Goal: Transaction & Acquisition: Book appointment/travel/reservation

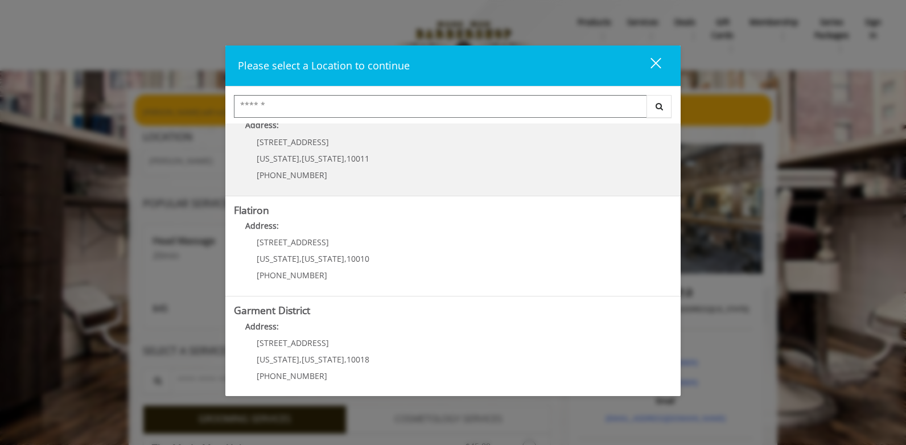
scroll to position [236, 0]
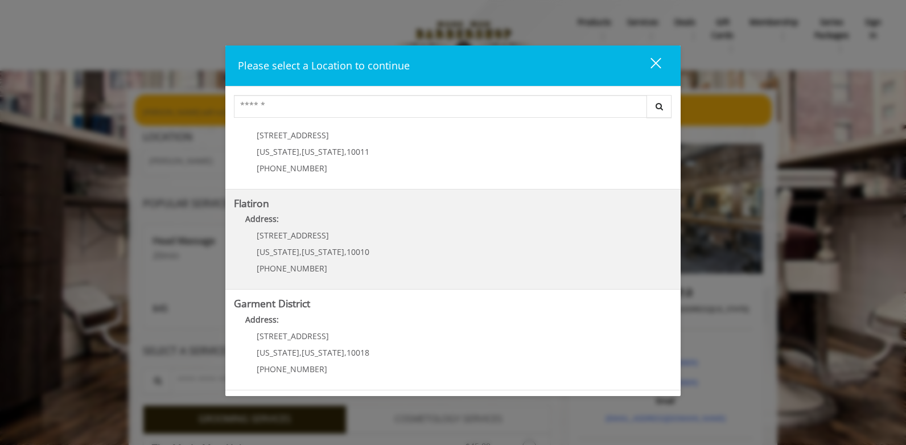
click at [418, 249] on "Flatiron Address: 10 E 23rd St New York , New York , 10010 (917) 475-1765" at bounding box center [453, 239] width 438 height 83
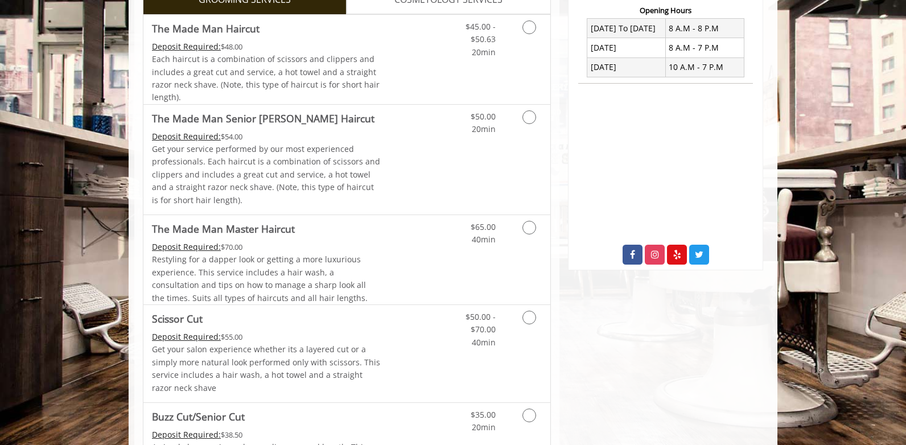
scroll to position [302, 0]
click at [526, 319] on icon "Grooming services" at bounding box center [529, 317] width 14 height 14
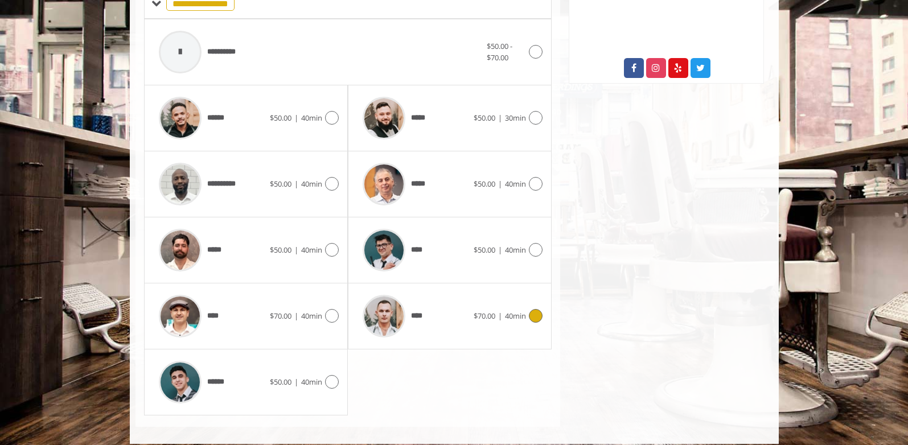
scroll to position [488, 0]
click at [332, 383] on icon at bounding box center [332, 381] width 14 height 14
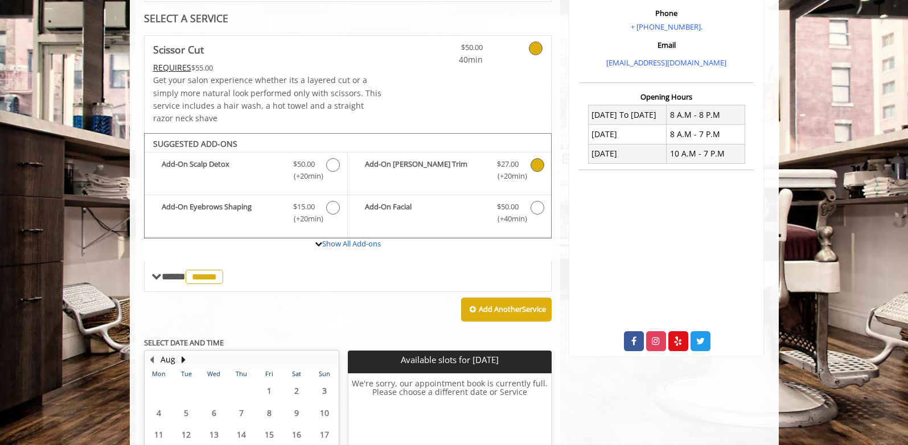
scroll to position [215, 0]
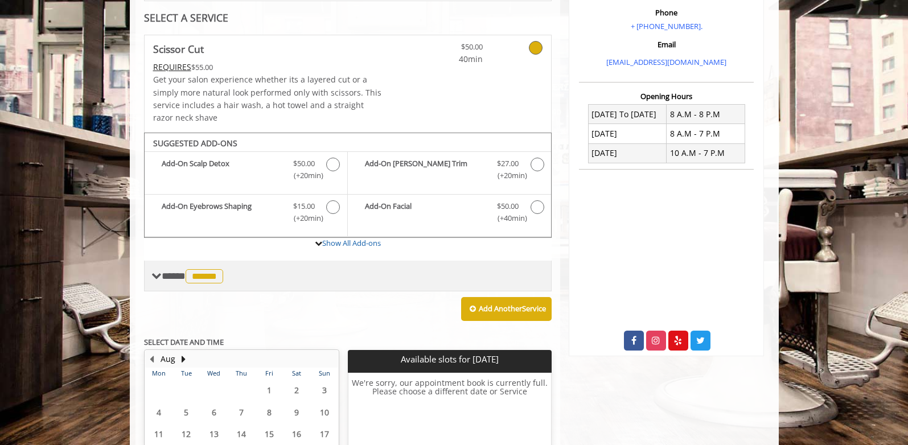
click at [215, 275] on span "******" at bounding box center [205, 276] width 38 height 14
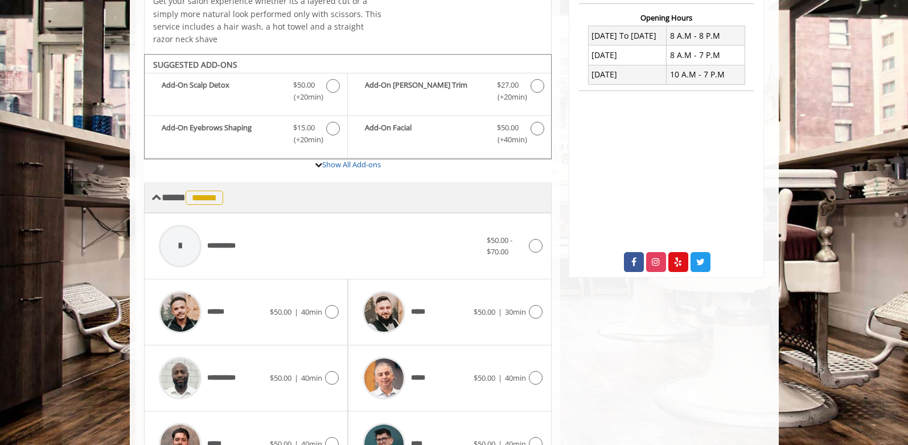
scroll to position [294, 0]
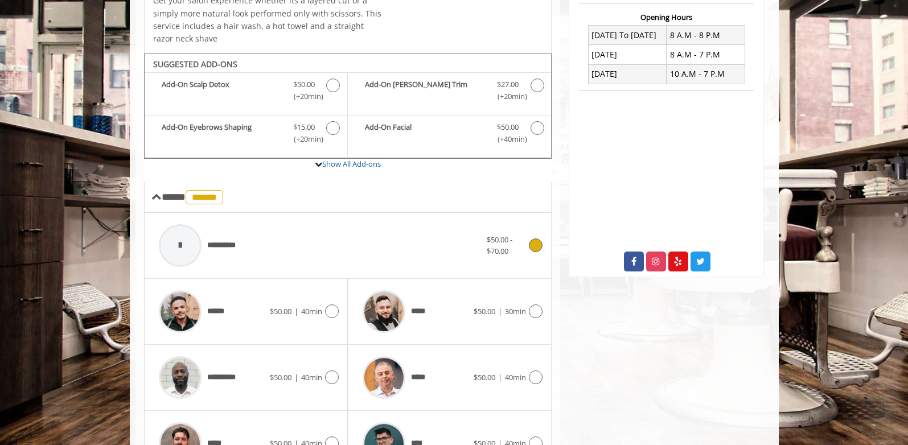
click at [187, 248] on div at bounding box center [180, 245] width 43 height 43
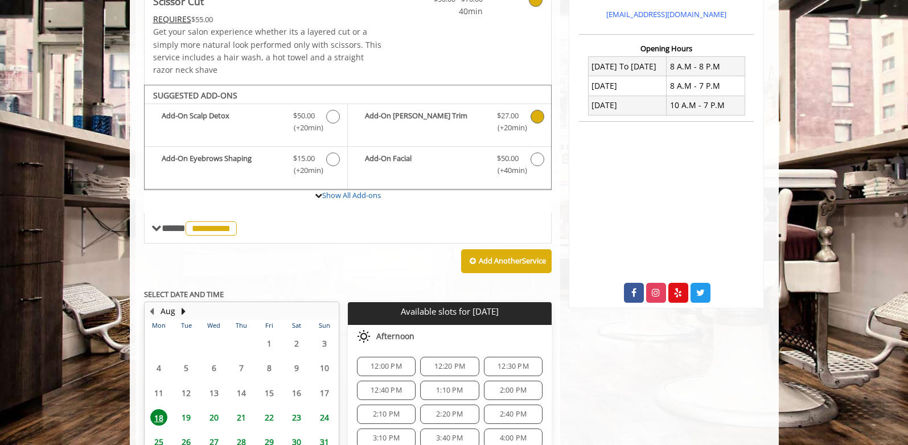
scroll to position [371, 0]
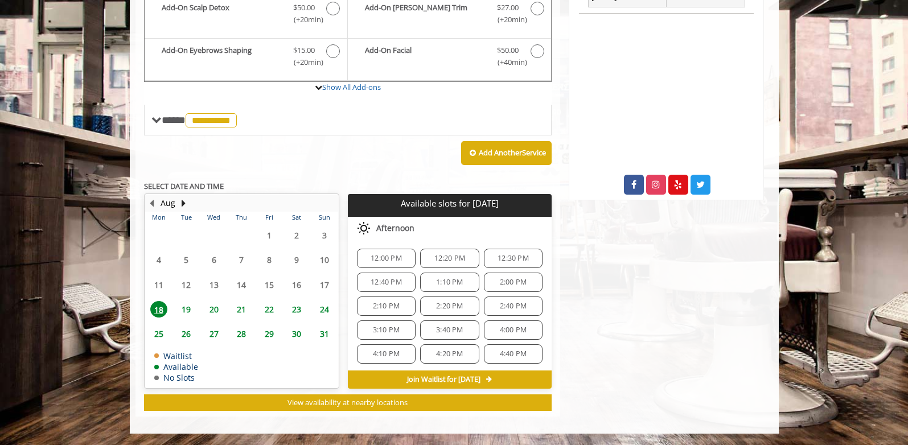
click at [462, 256] on span "12:20 PM" at bounding box center [449, 258] width 48 height 9
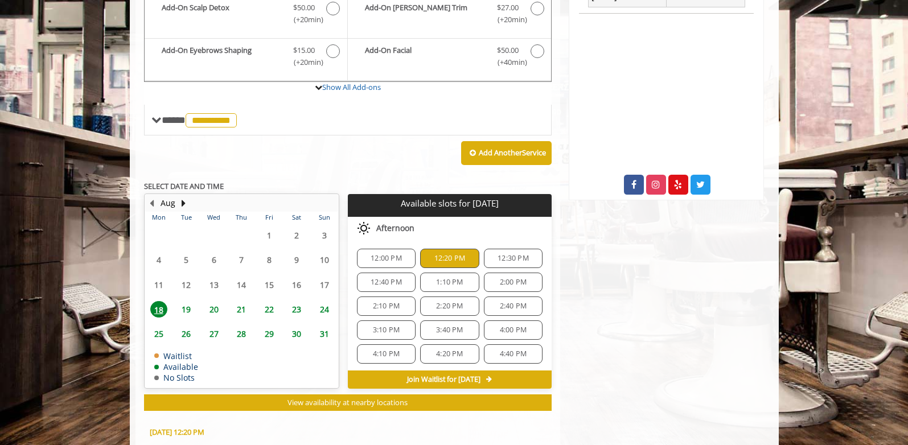
scroll to position [577, 0]
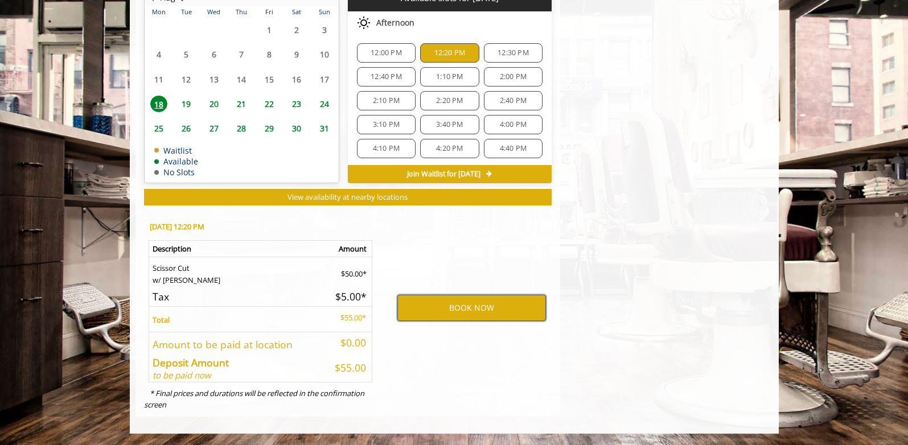
click at [467, 301] on button "BOOK NOW" at bounding box center [471, 308] width 149 height 26
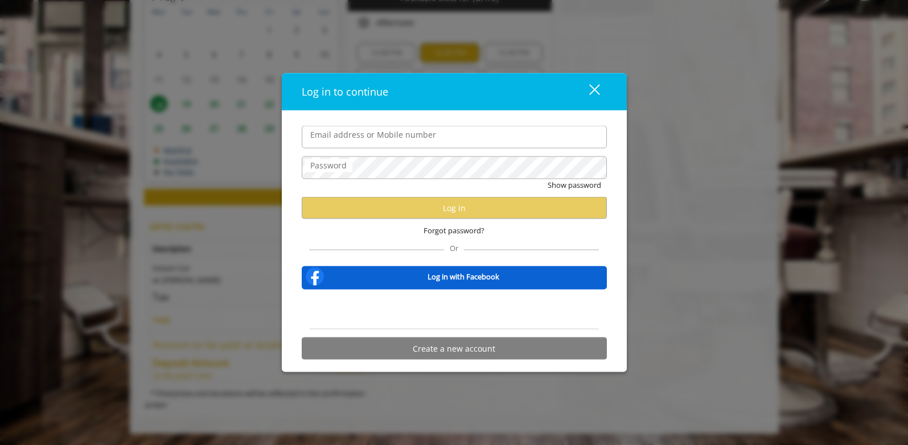
click at [593, 92] on div "close" at bounding box center [587, 91] width 23 height 17
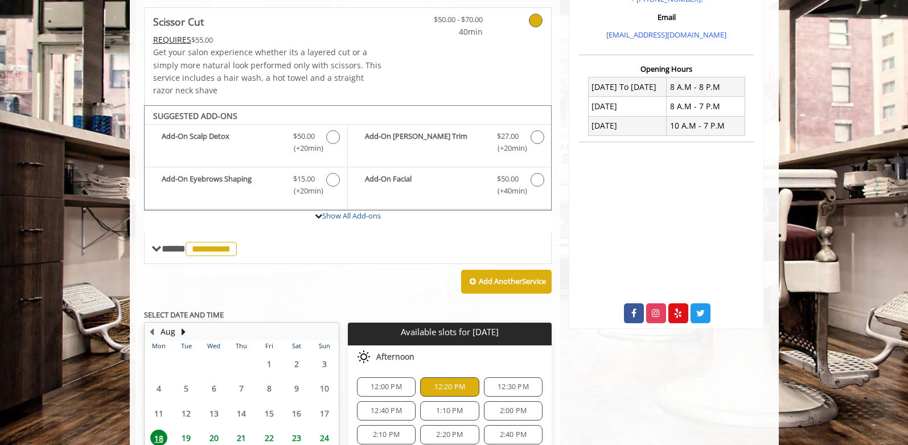
scroll to position [245, 0]
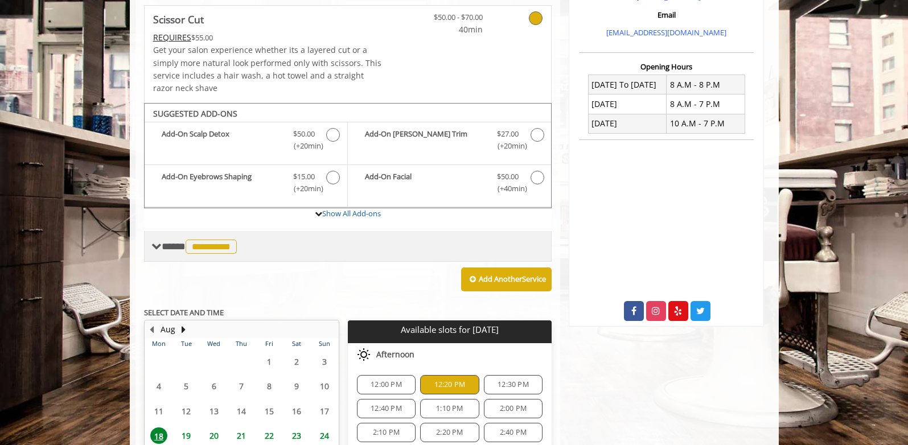
click at [159, 248] on span at bounding box center [156, 246] width 10 height 10
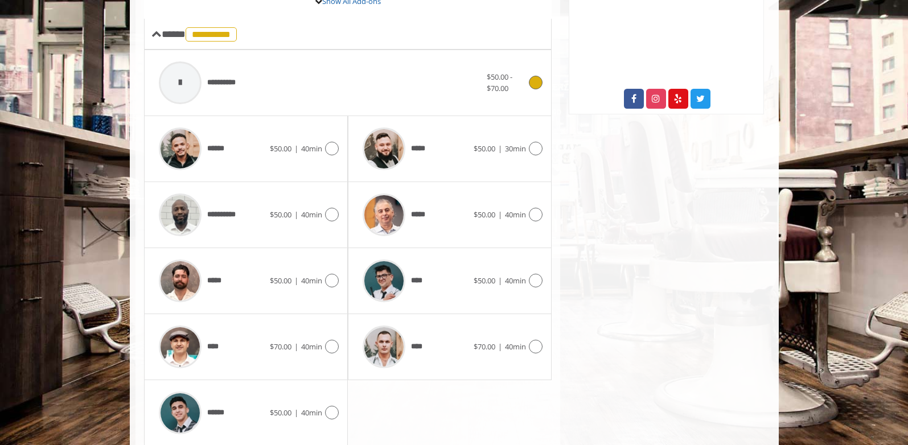
scroll to position [458, 0]
click at [526, 279] on div at bounding box center [534, 280] width 17 height 14
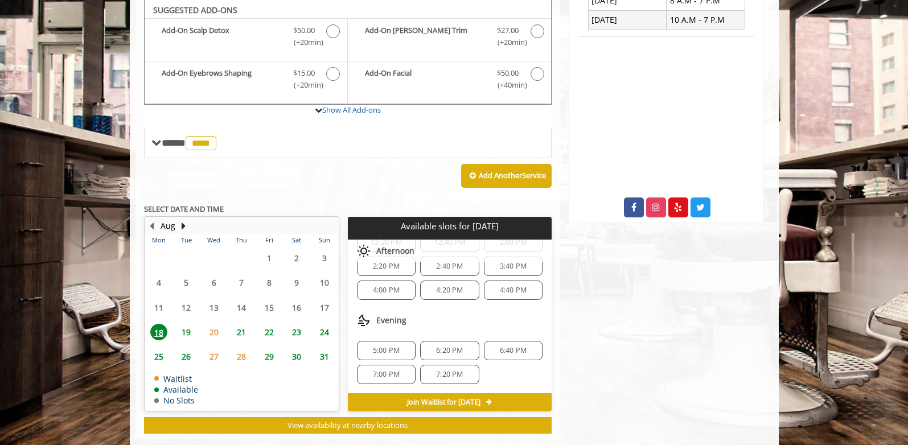
scroll to position [0, 0]
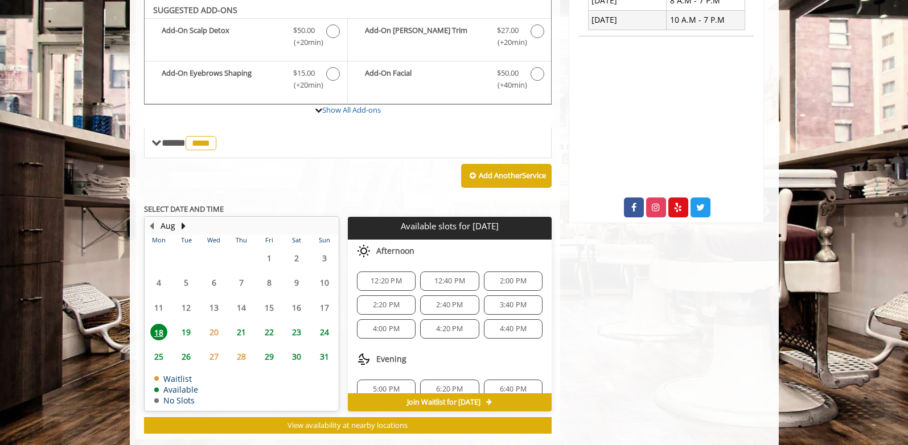
click at [389, 279] on span "12:20 PM" at bounding box center [386, 281] width 31 height 9
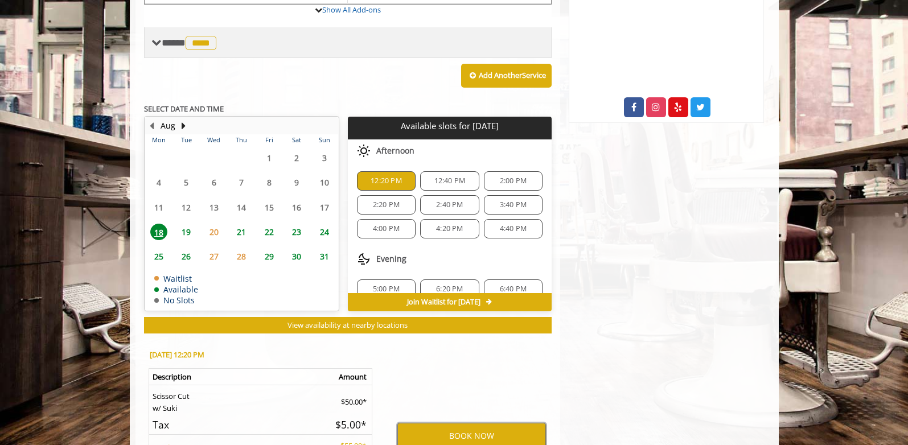
scroll to position [459, 0]
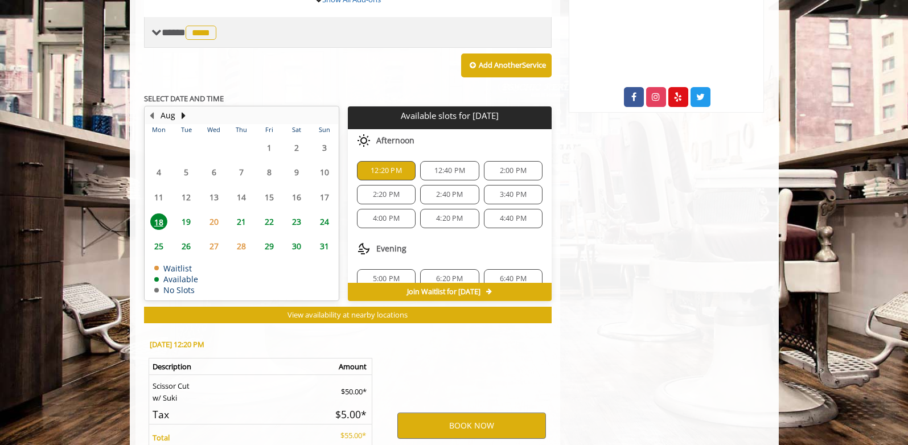
click at [211, 27] on span "****" at bounding box center [201, 33] width 31 height 14
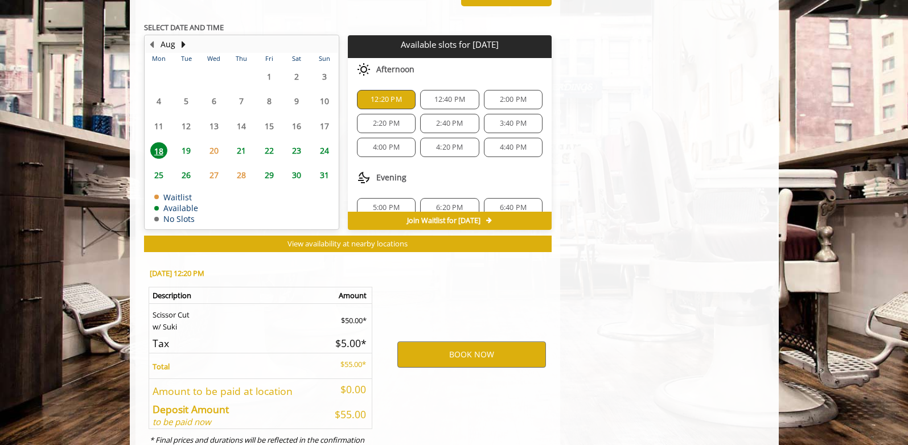
scroll to position [927, 0]
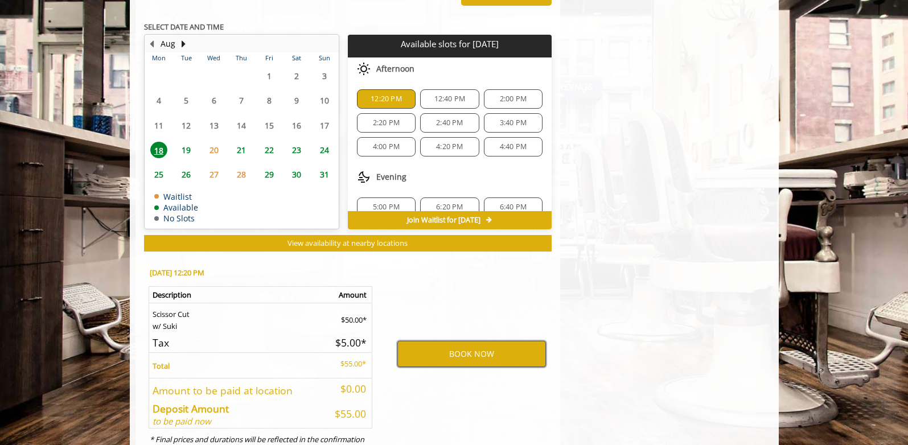
click at [447, 359] on button "BOOK NOW" at bounding box center [471, 354] width 149 height 26
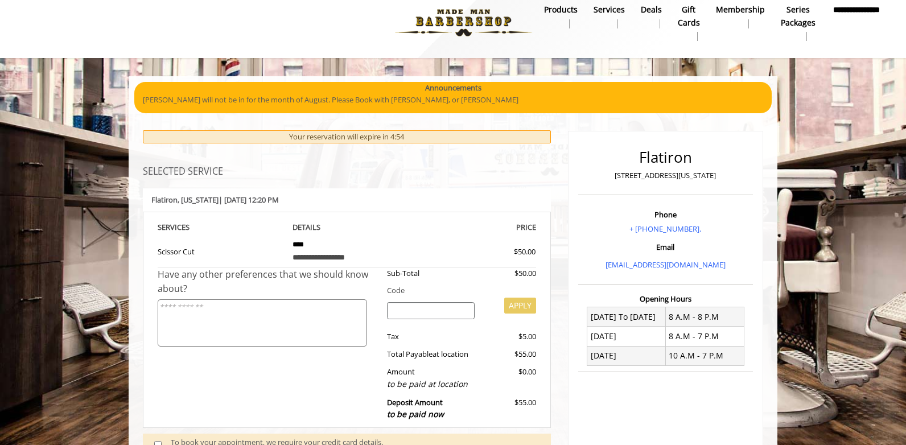
scroll to position [13, 0]
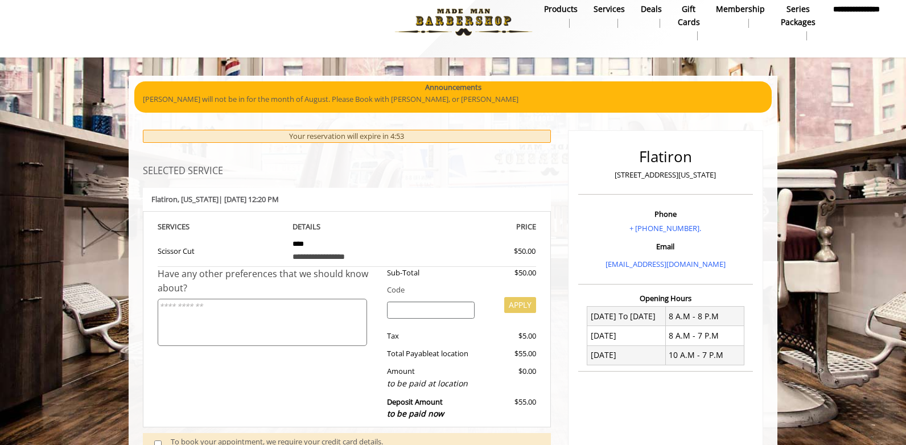
click at [251, 316] on textarea at bounding box center [262, 322] width 209 height 47
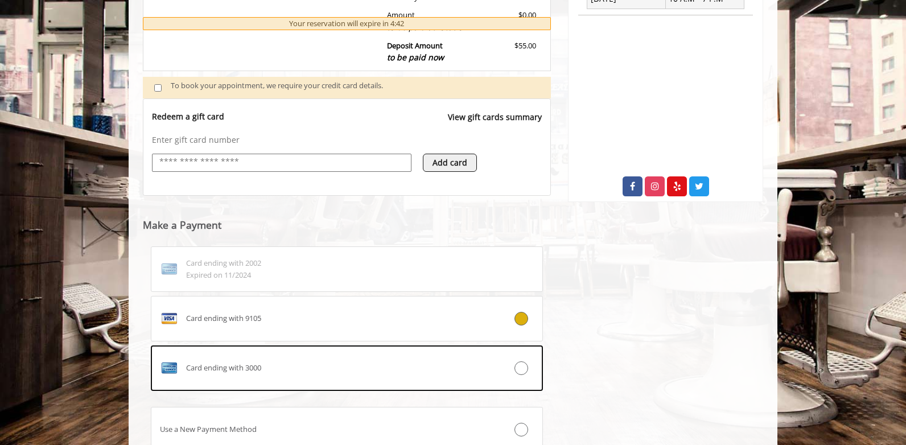
scroll to position [460, 0]
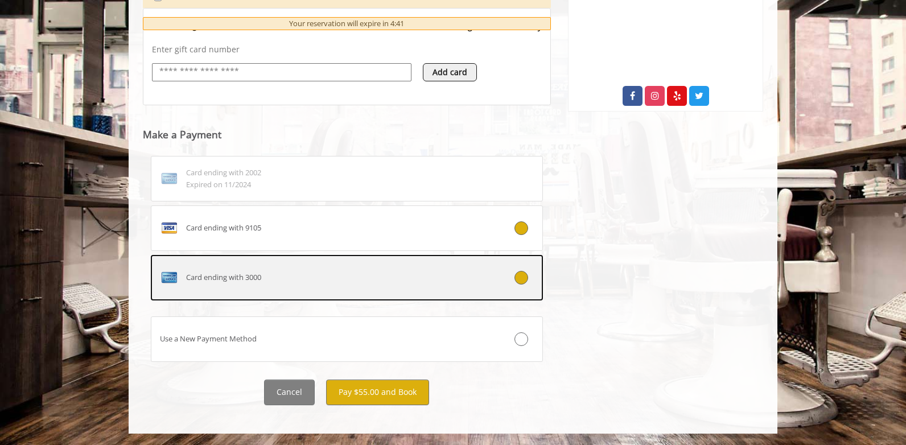
click at [470, 257] on label "Card ending with 3000" at bounding box center [347, 278] width 392 height 46
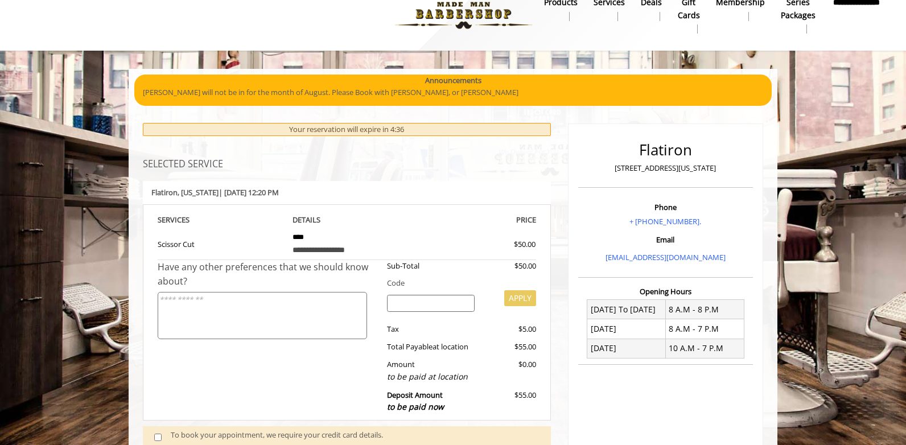
scroll to position [0, 0]
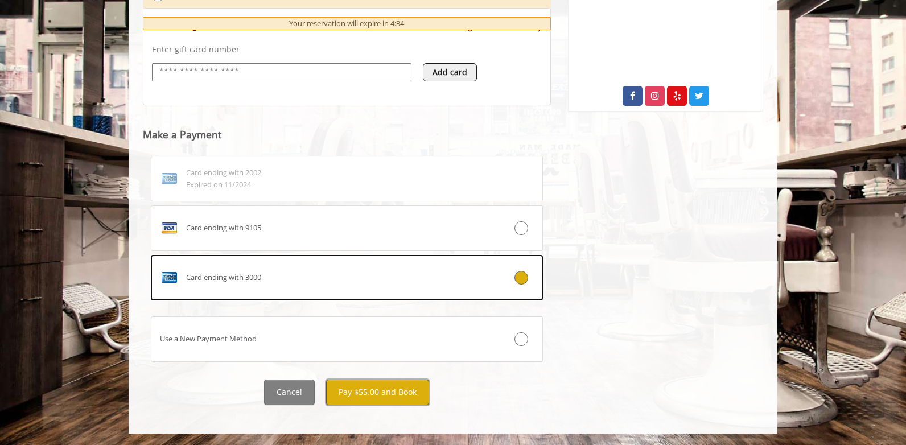
click at [383, 394] on button "Pay $55.00 and Book" at bounding box center [377, 393] width 103 height 26
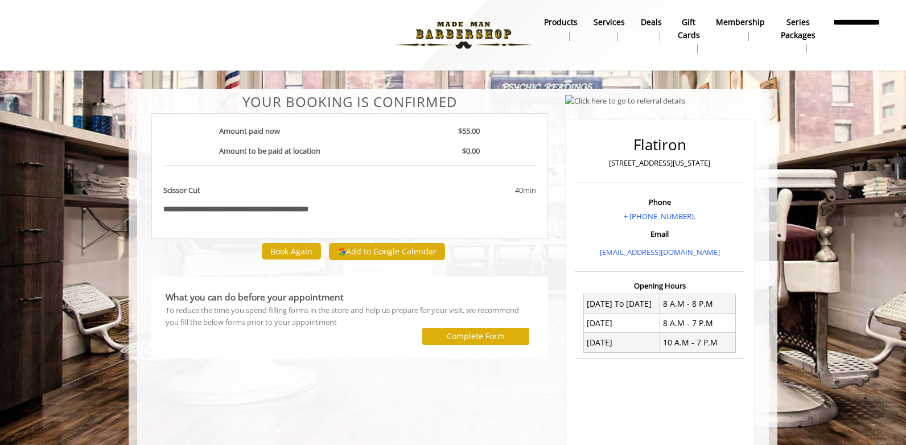
click at [225, 409] on div "**********" at bounding box center [350, 319] width 414 height 451
